Goal: Task Accomplishment & Management: Manage account settings

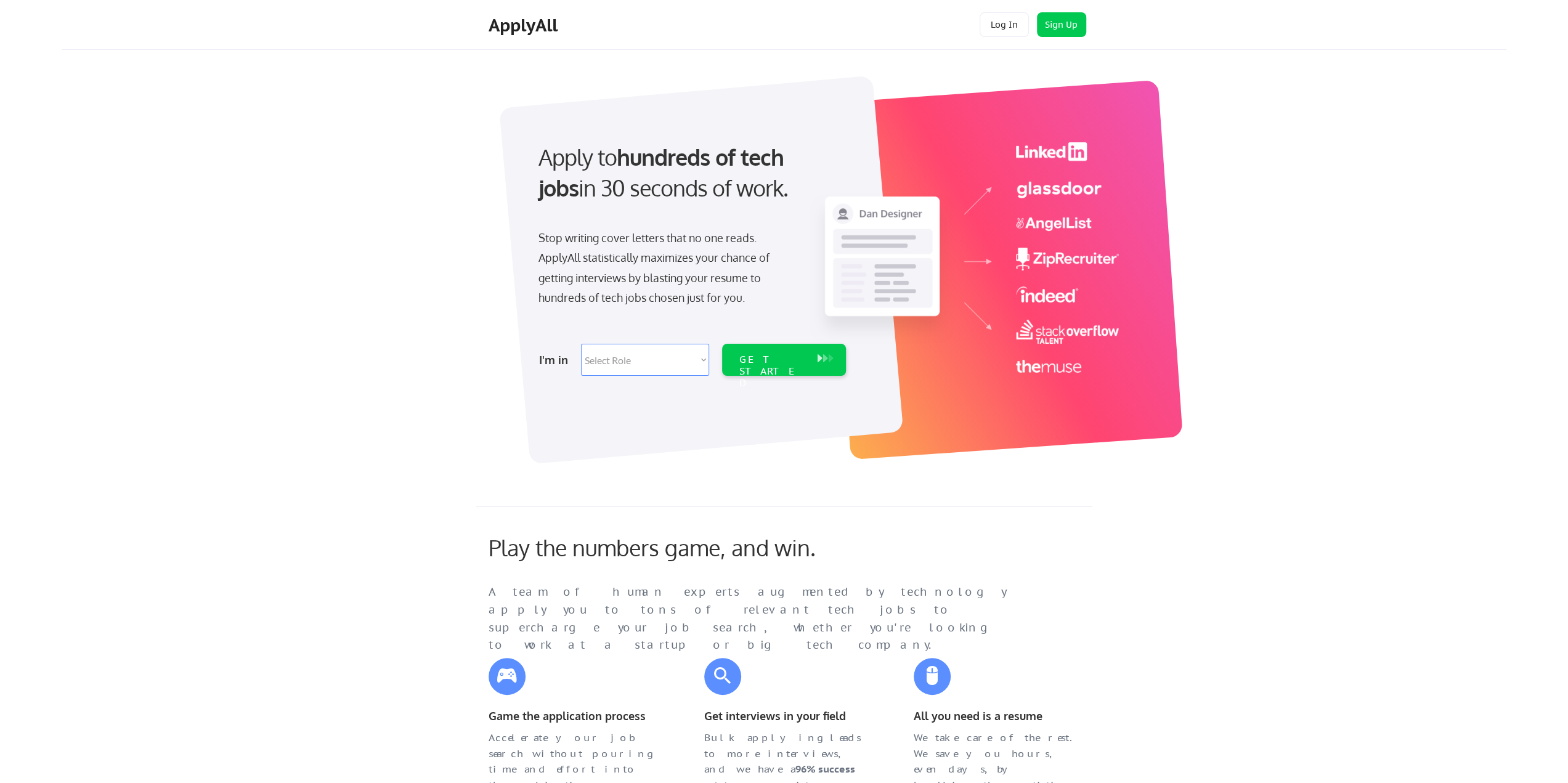
click at [1270, 457] on div "Apply to hundreds of tech jobs in 30 seconds of work. Stop writing cover letter…" at bounding box center [821, 263] width 1369 height 408
click at [1000, 31] on button "Log In" at bounding box center [1004, 25] width 50 height 25
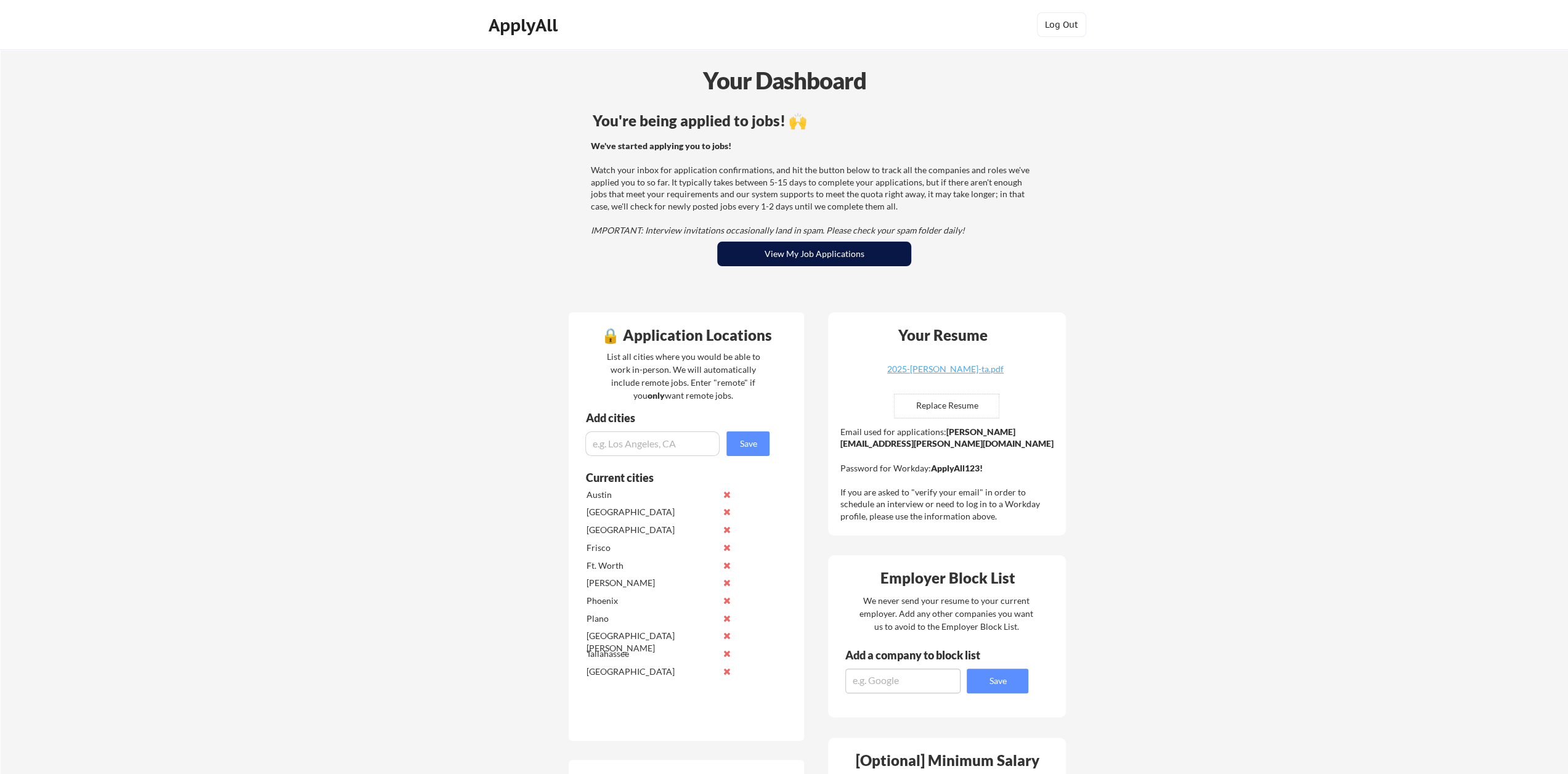
click at [815, 250] on button "View My Job Applications" at bounding box center [814, 254] width 194 height 25
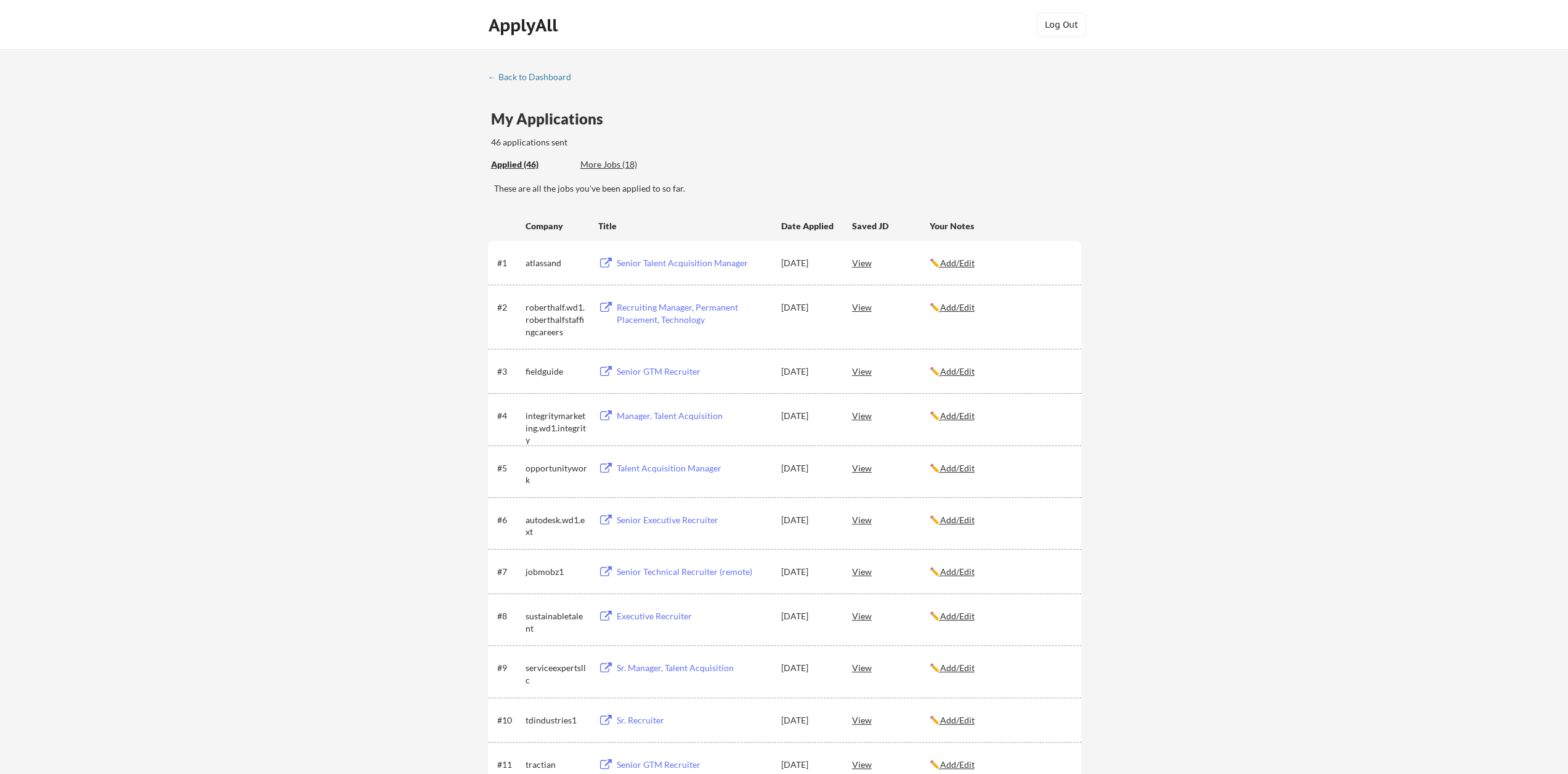
click at [608, 167] on div "More Jobs (18)" at bounding box center [625, 164] width 90 height 12
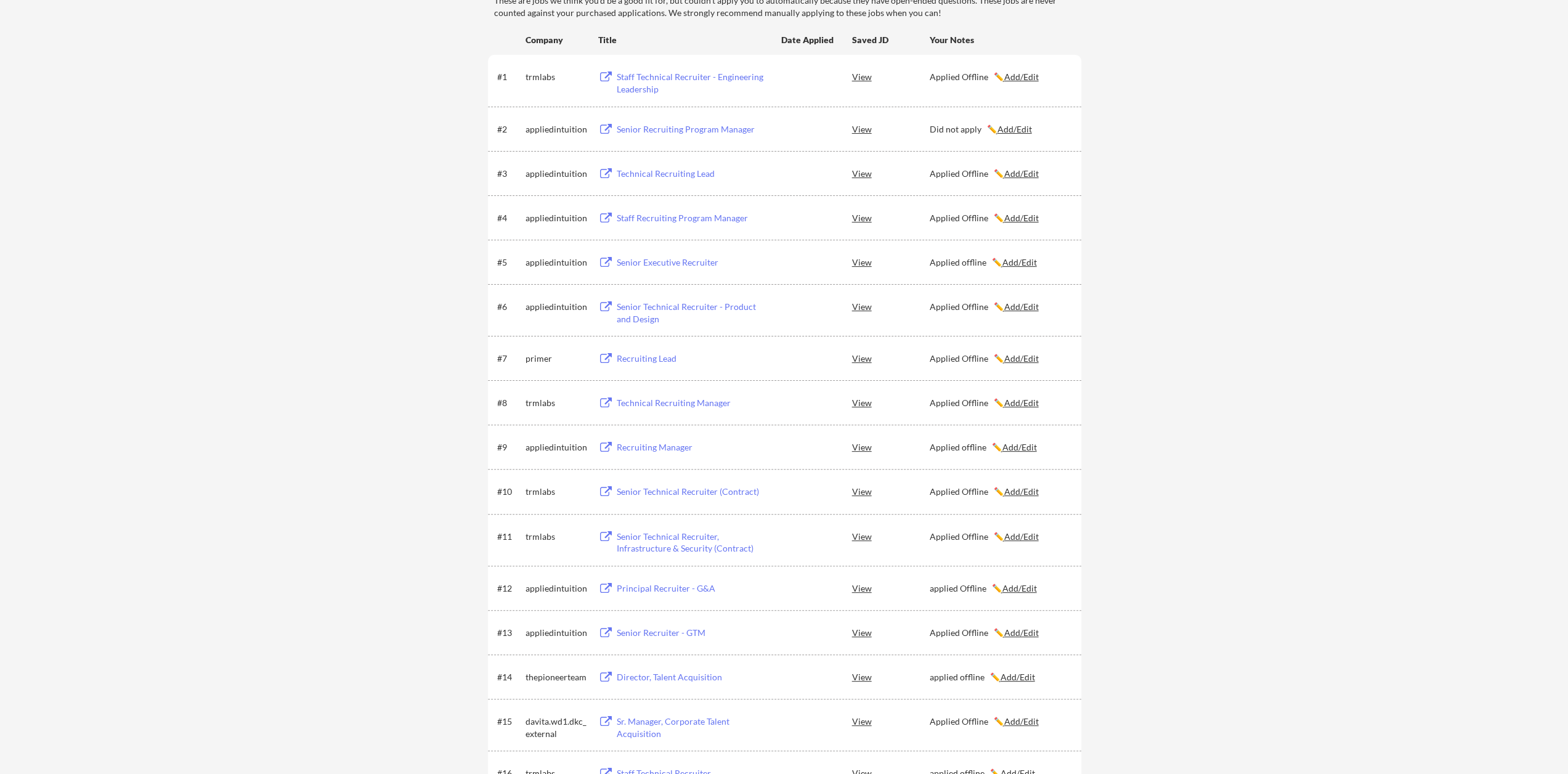
scroll to position [123, 0]
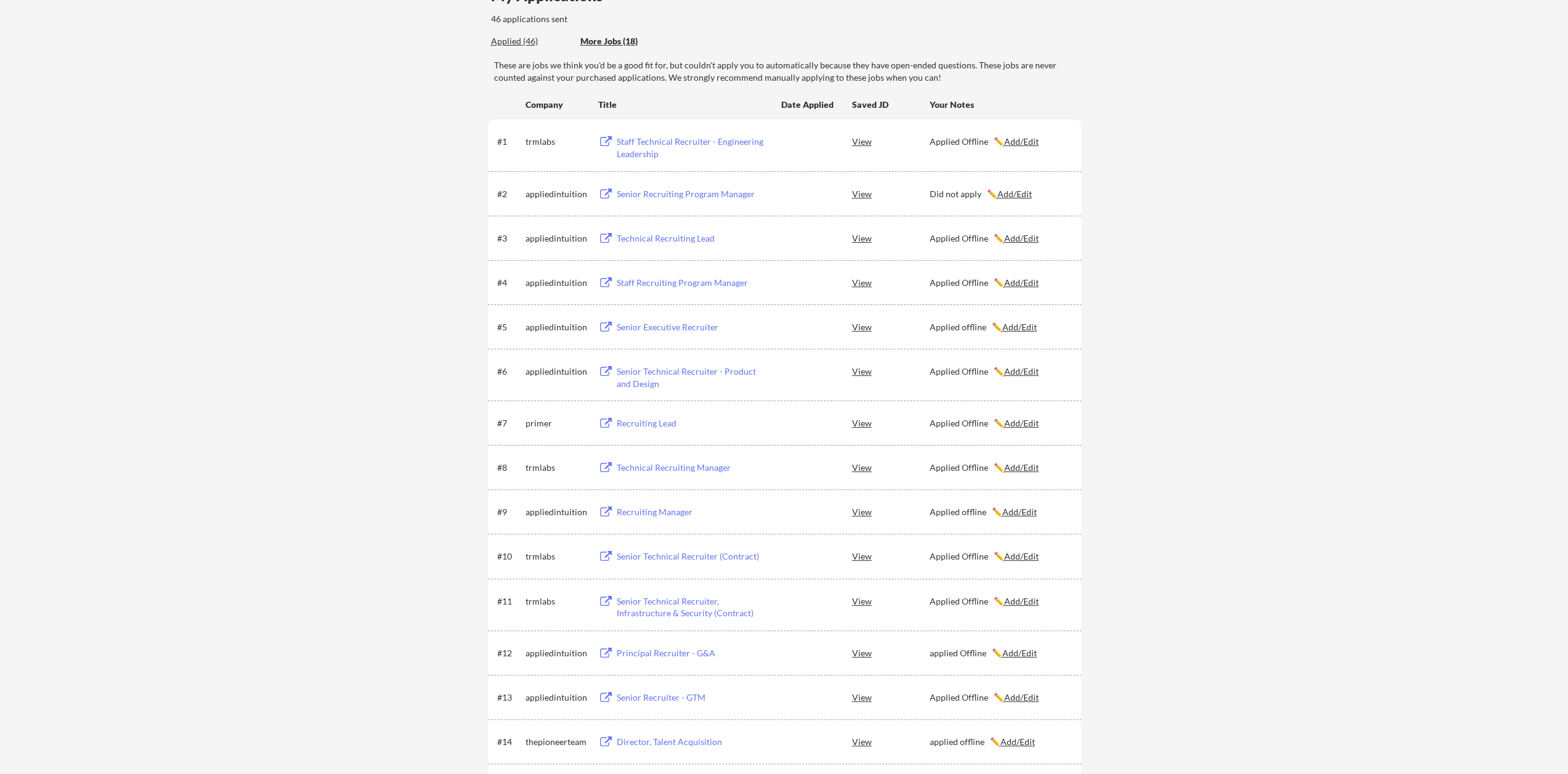
click at [514, 42] on div "Applied (46)" at bounding box center [531, 41] width 80 height 12
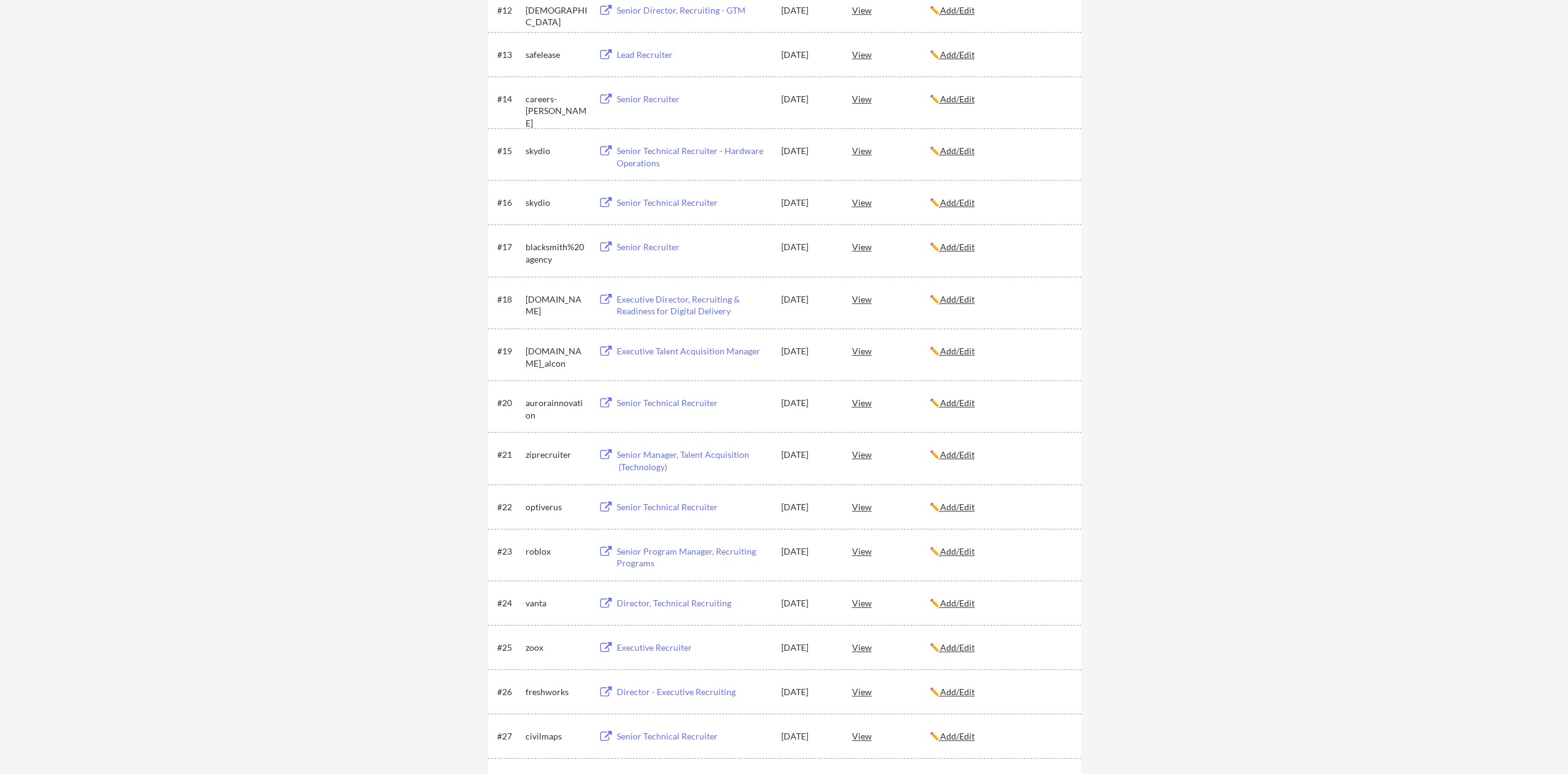
scroll to position [801, 0]
click at [863, 645] on div "View" at bounding box center [890, 644] width 78 height 22
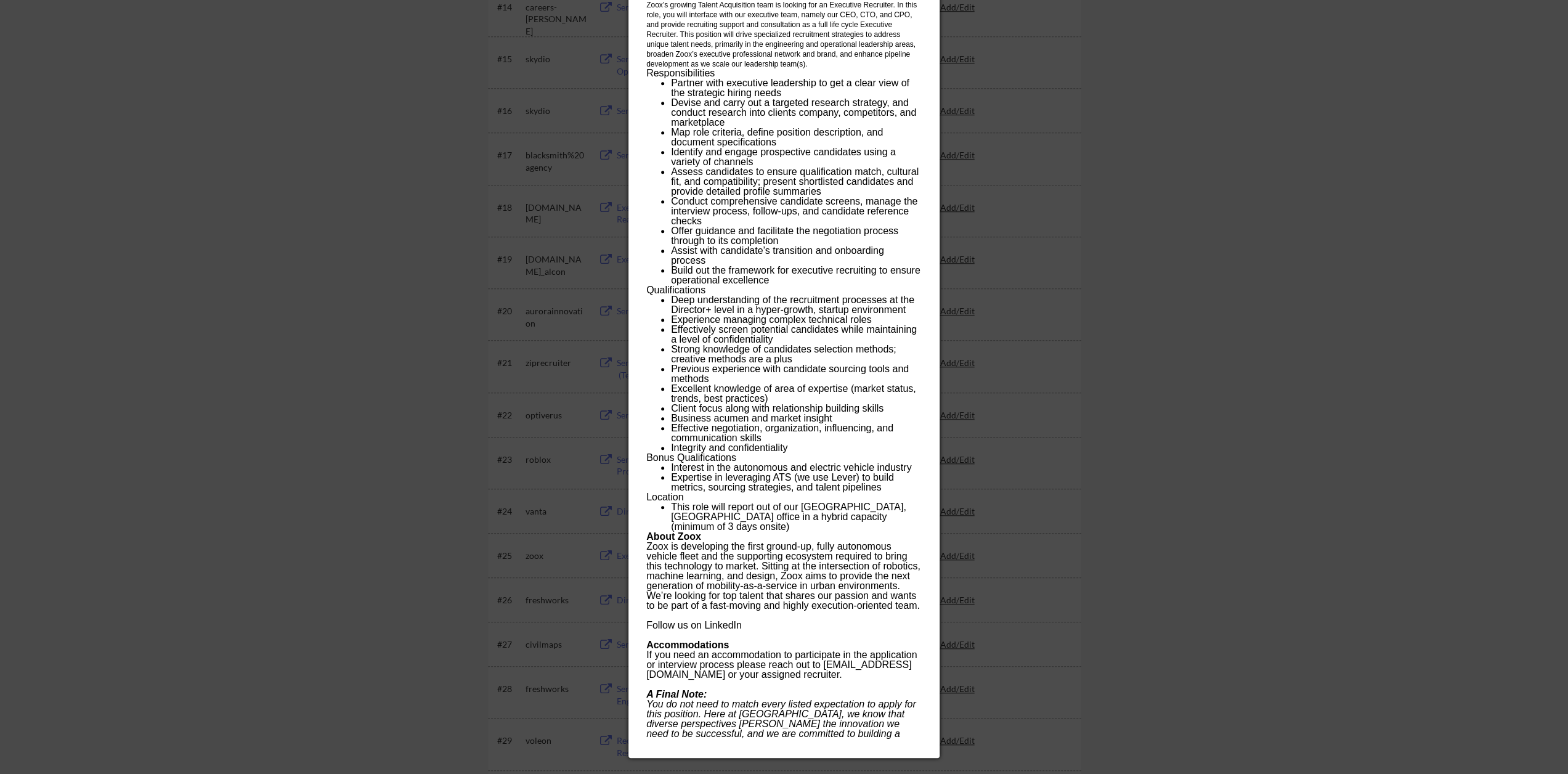
scroll to position [924, 0]
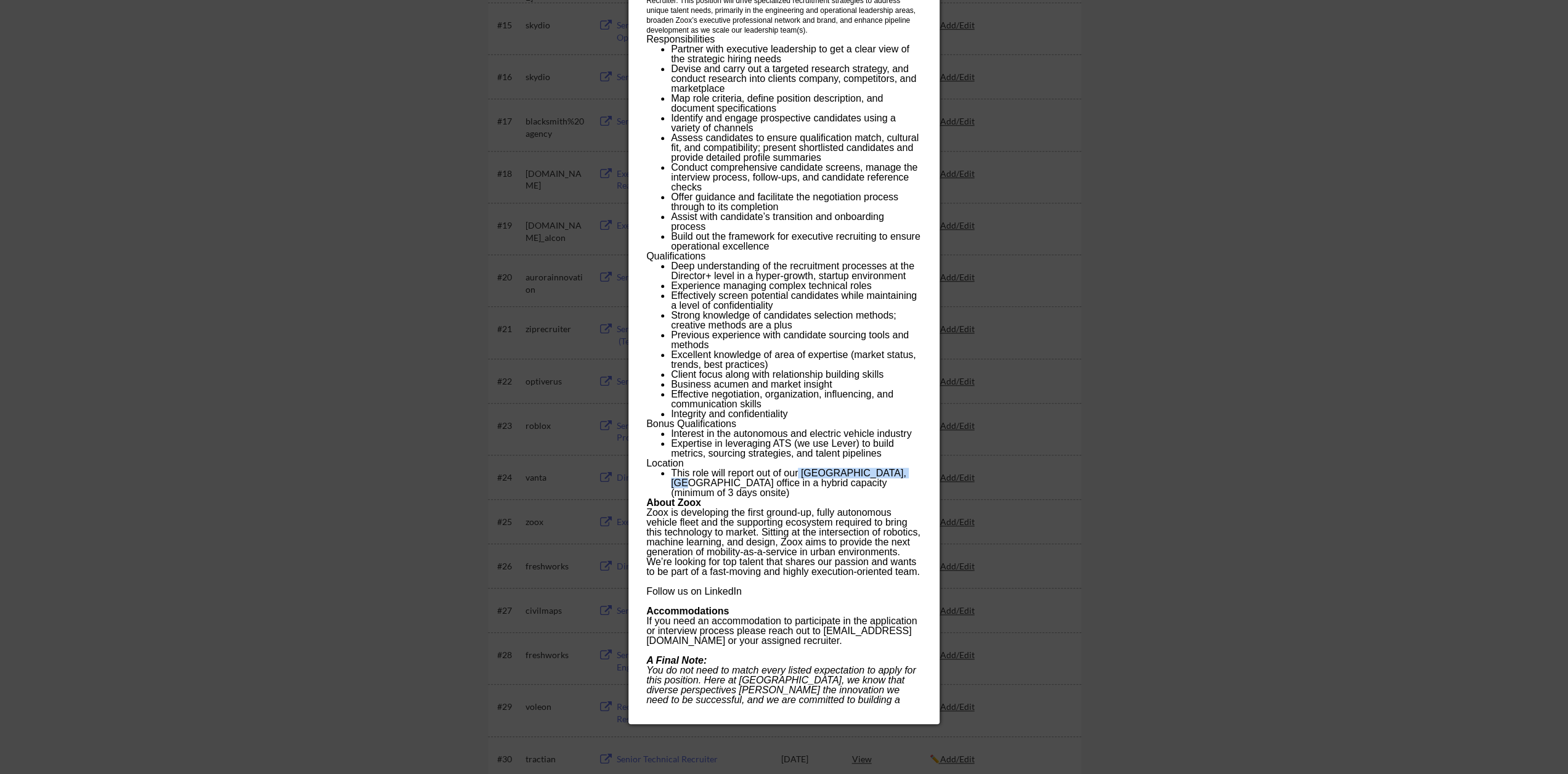
drag, startPoint x: 799, startPoint y: 474, endPoint x: 892, endPoint y: 471, distance: 93.0
click at [892, 471] on li "This role will report out of our Foster City, CA office in a hybrid capacity (m…" at bounding box center [796, 483] width 250 height 30
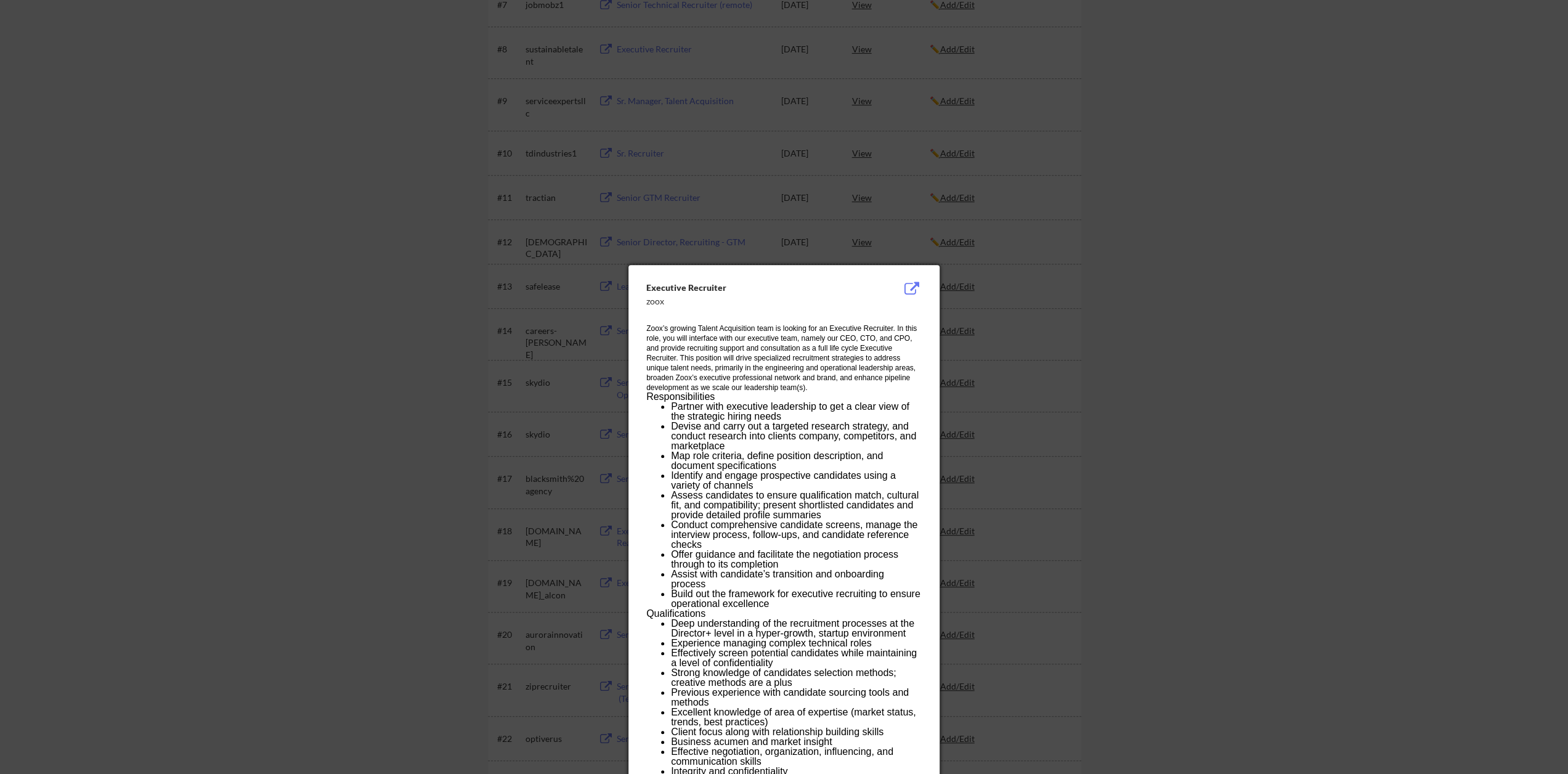
scroll to position [555, 0]
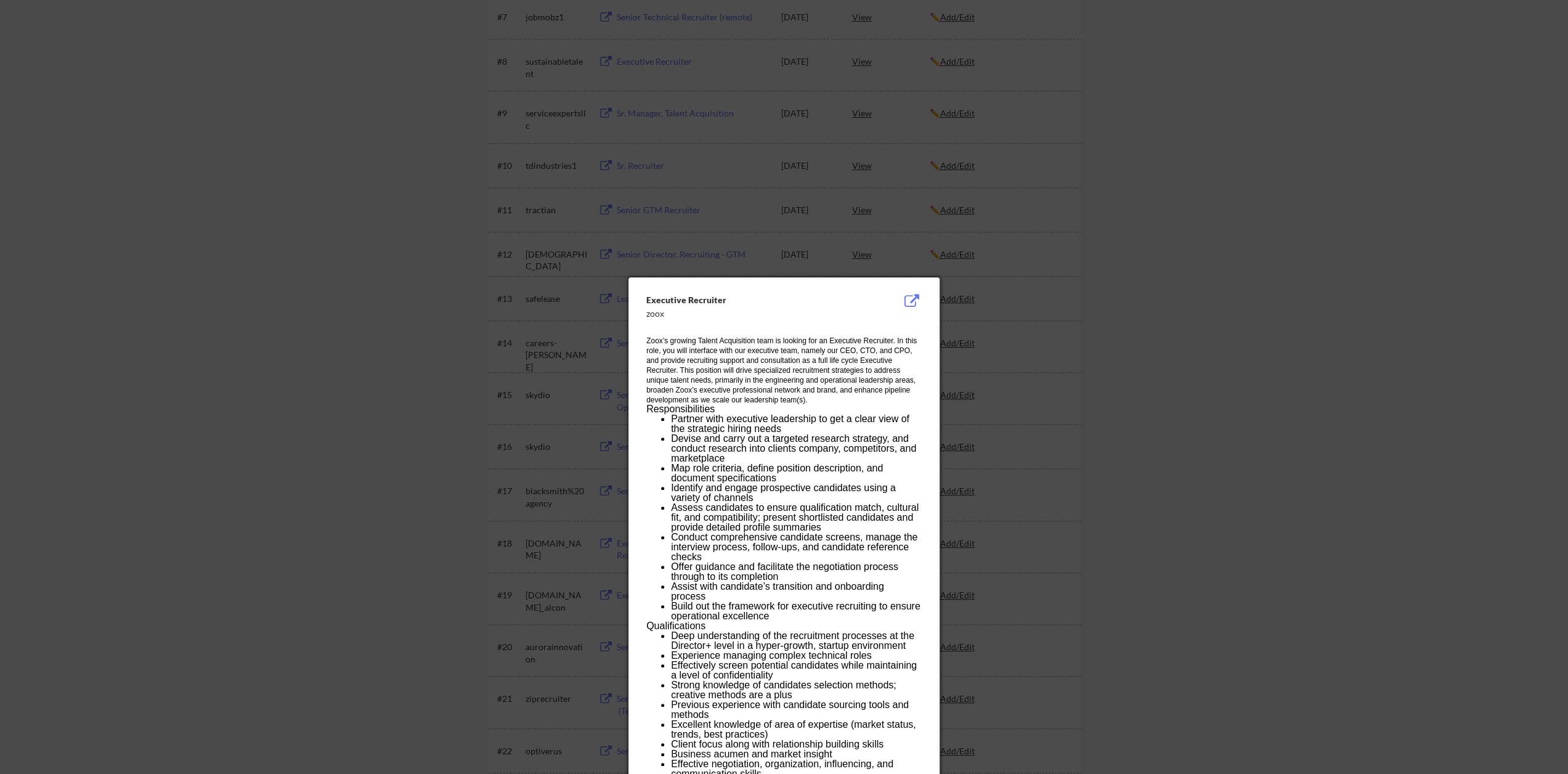
click at [306, 299] on div at bounding box center [784, 387] width 1568 height 774
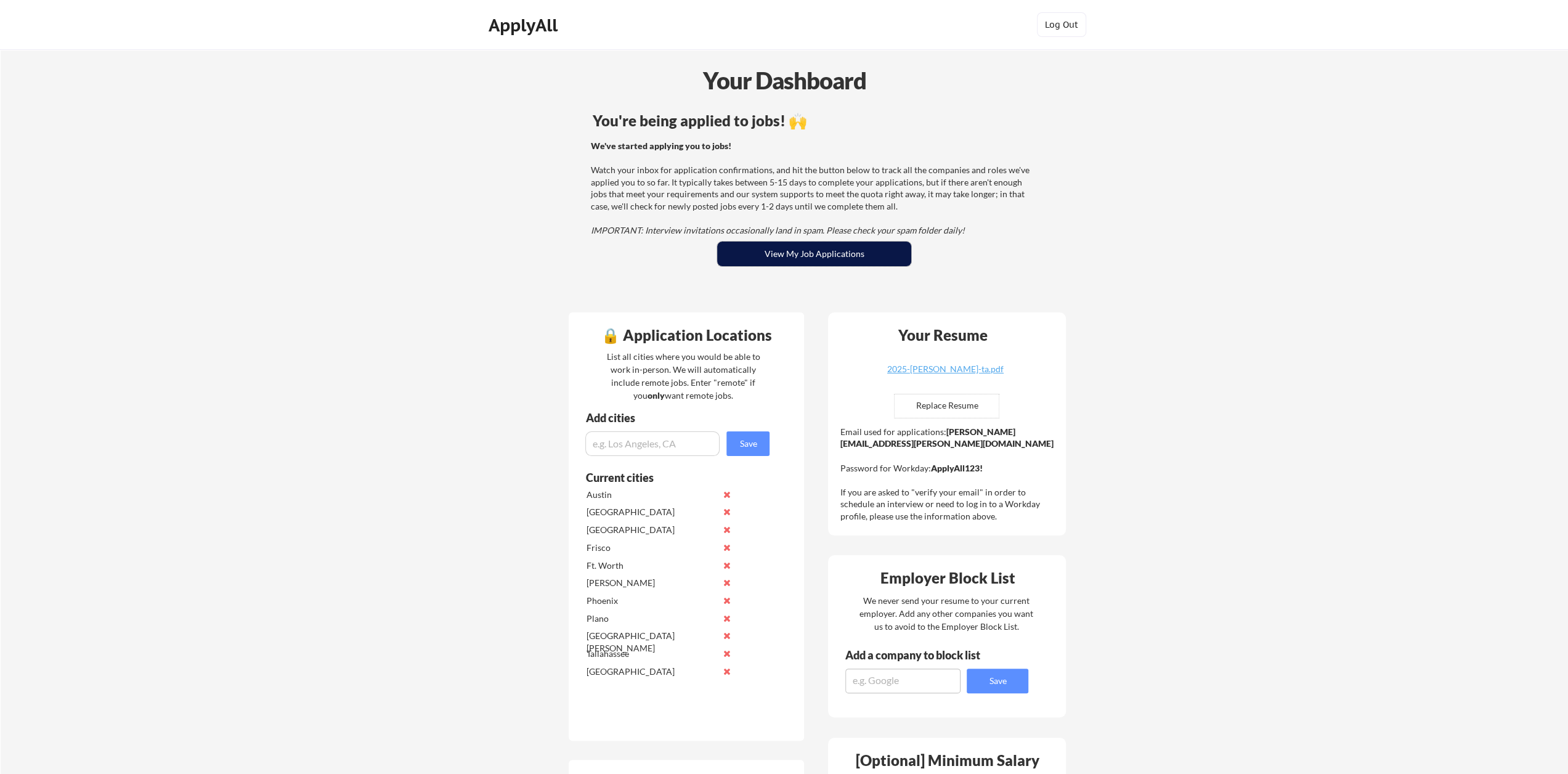
click at [795, 258] on button "View My Job Applications" at bounding box center [814, 254] width 194 height 25
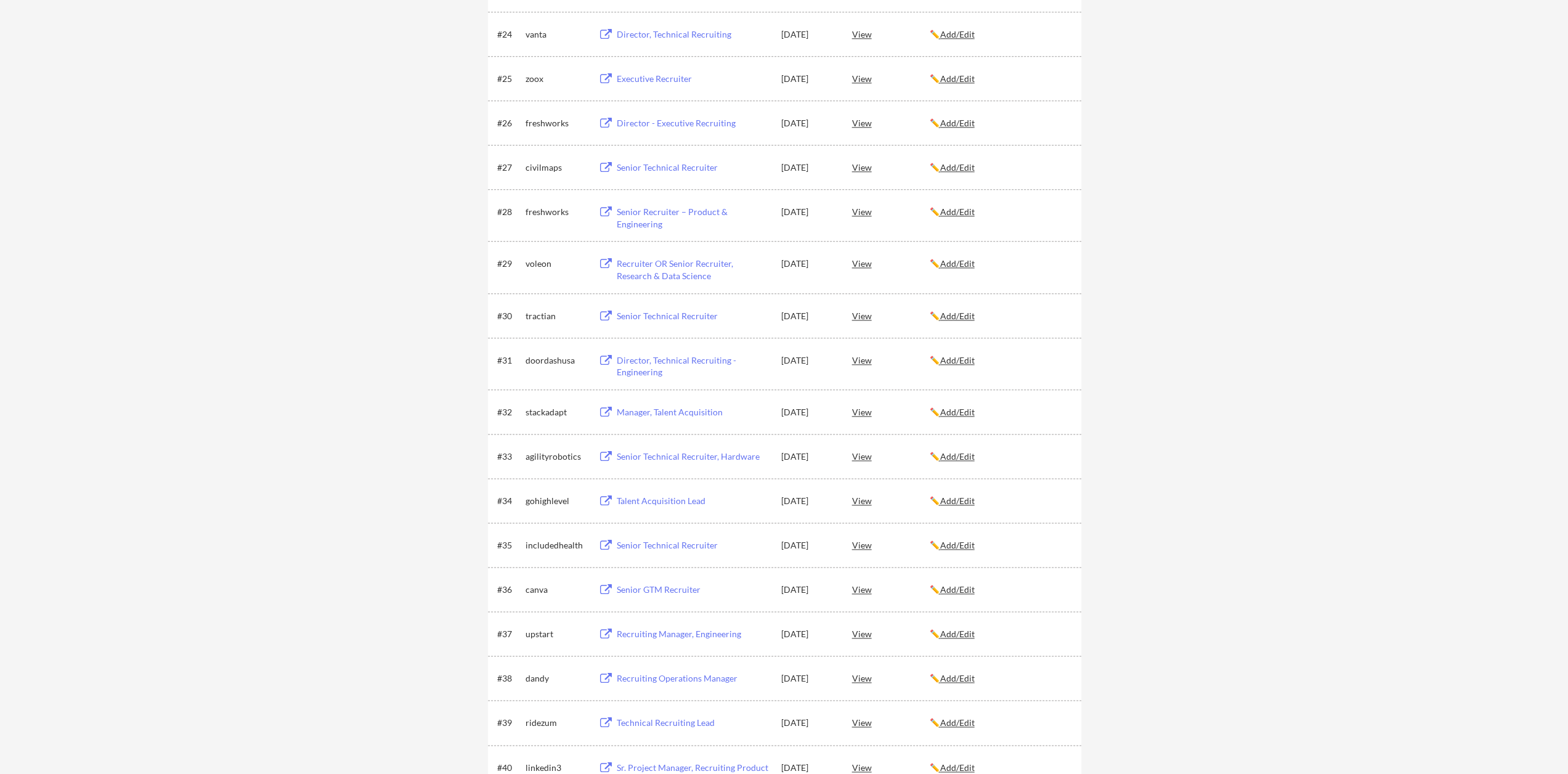
scroll to position [1232, 0]
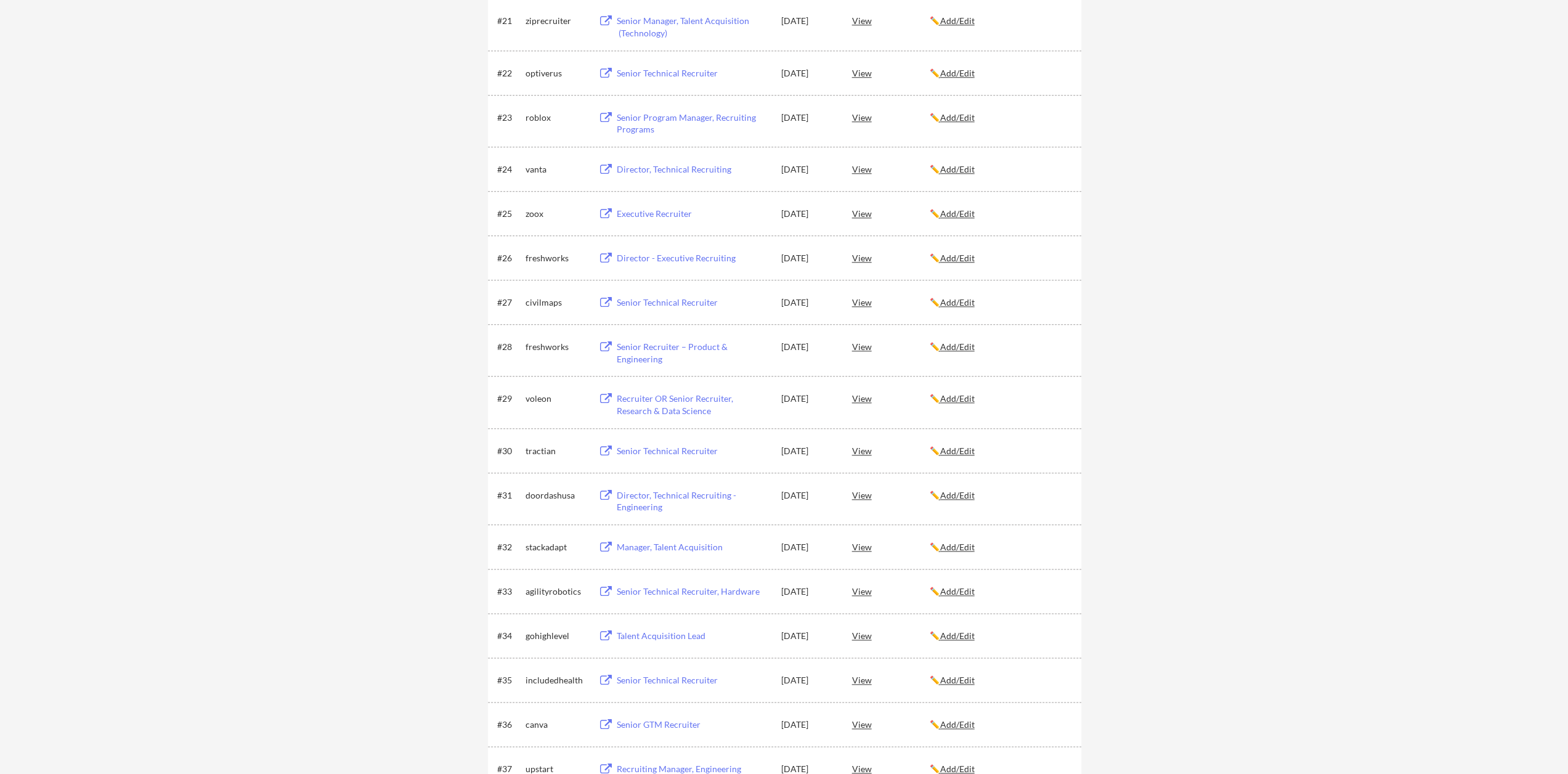
click at [959, 216] on u "Add/Edit" at bounding box center [957, 213] width 34 height 10
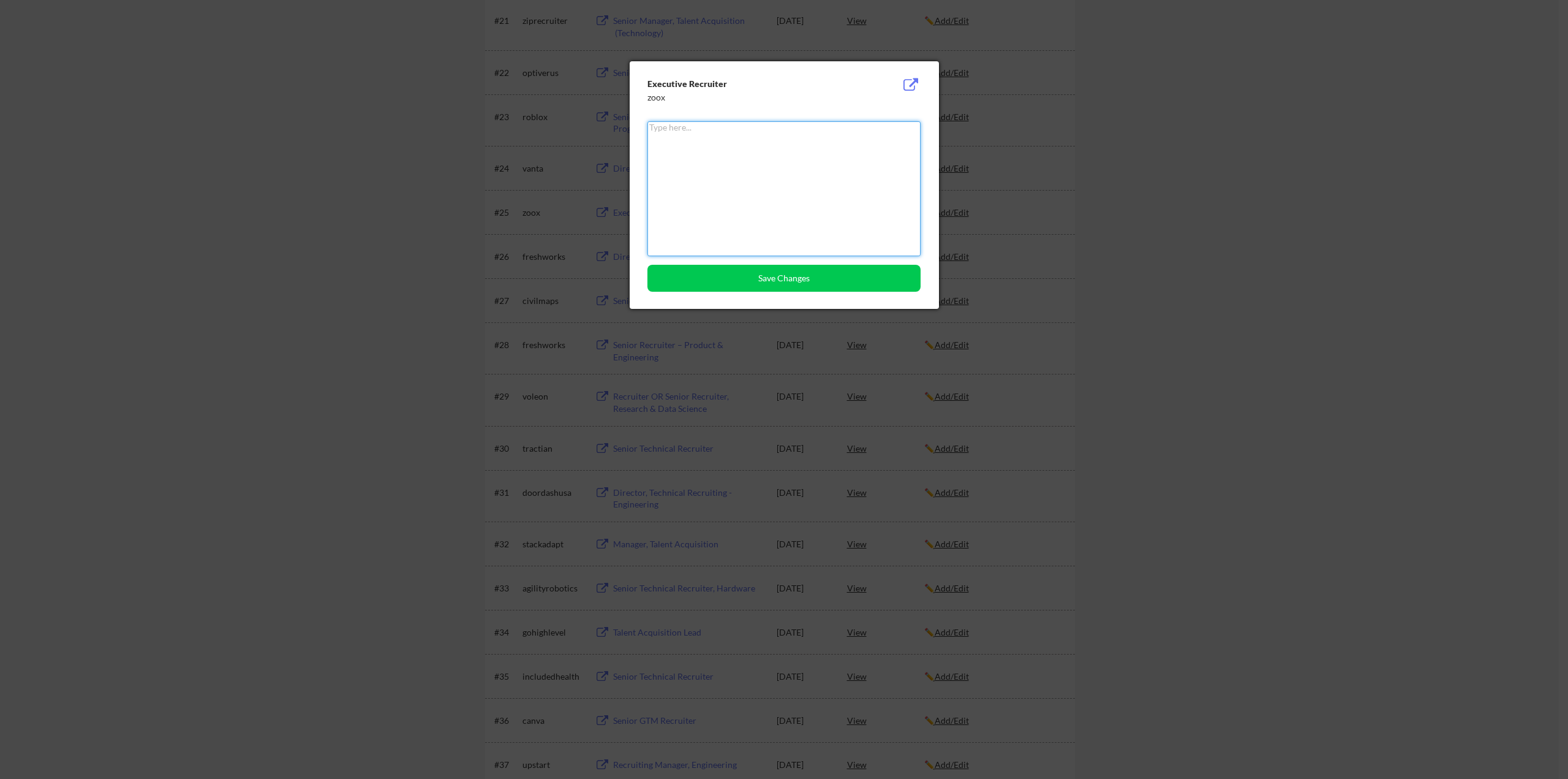
click at [739, 191] on textarea at bounding box center [783, 189] width 273 height 135
type textarea "Interview Repsonse"
click at [772, 269] on button "Save Changes" at bounding box center [783, 278] width 273 height 27
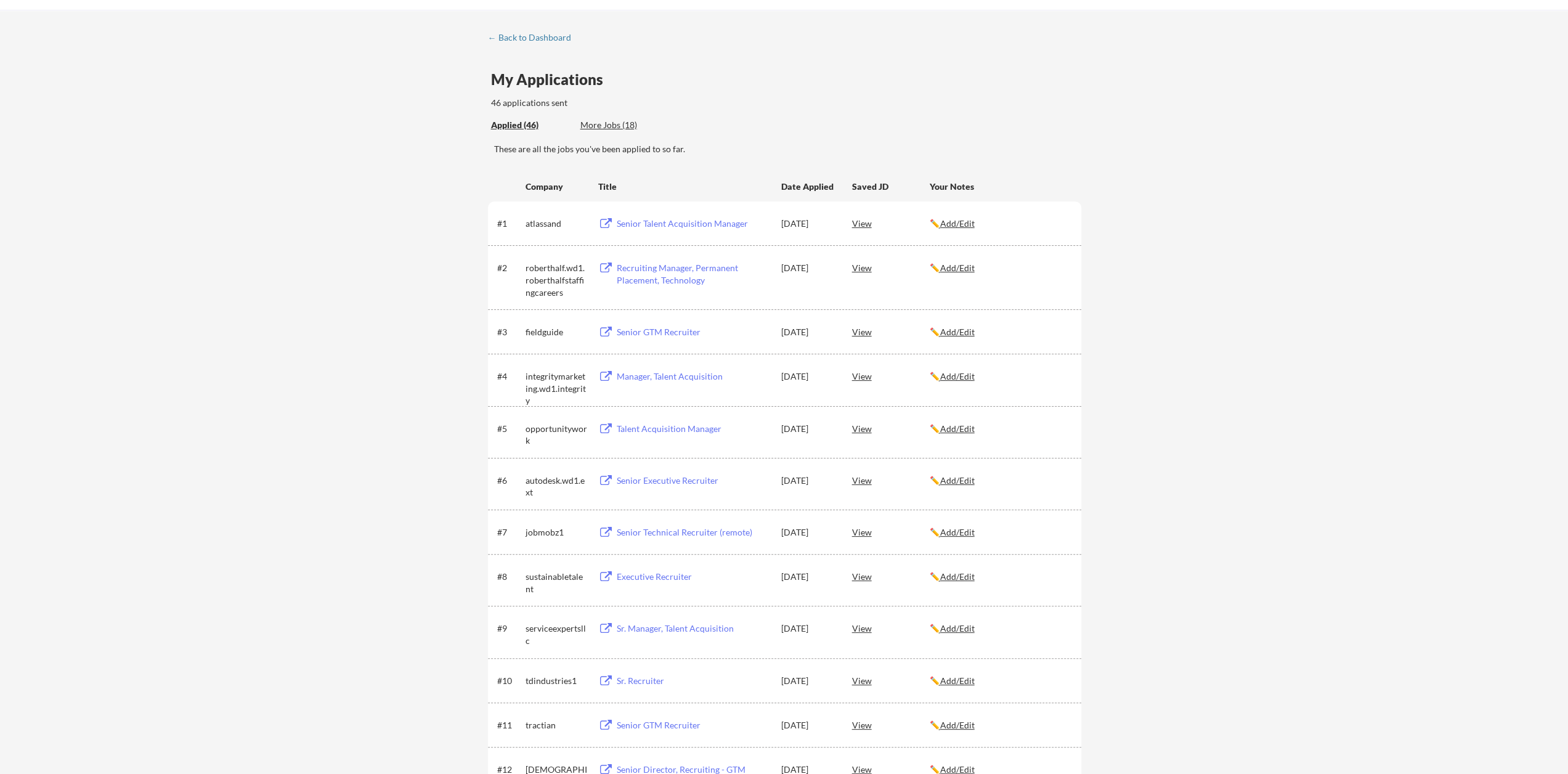
scroll to position [0, 0]
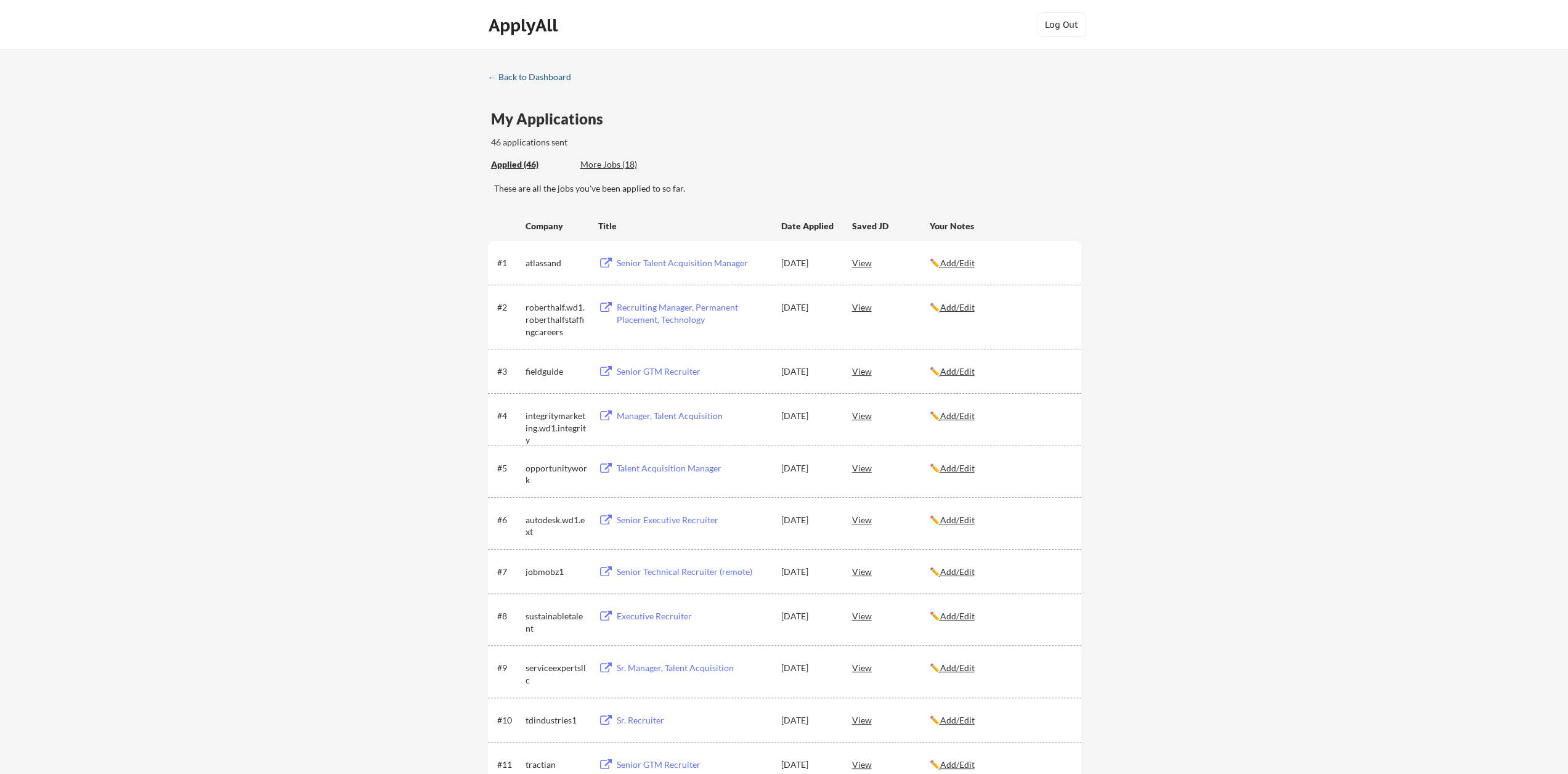
click at [528, 82] on div "← Back to Dashboard" at bounding box center [534, 77] width 92 height 9
